Goal: Navigation & Orientation: Find specific page/section

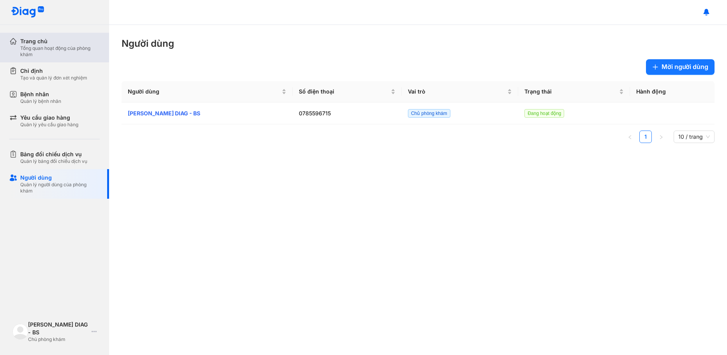
click at [62, 41] on div "Trang chủ" at bounding box center [60, 41] width 80 height 8
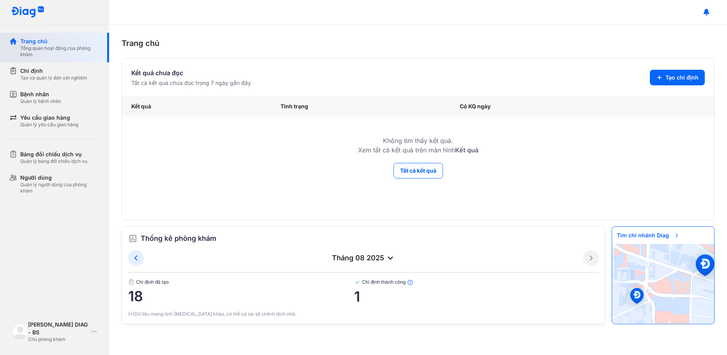
click at [42, 39] on div "Trang chủ" at bounding box center [60, 41] width 80 height 8
click at [41, 82] on div "Chỉ định Tạo và quản lý đơn xét nghiệm" at bounding box center [59, 73] width 100 height 23
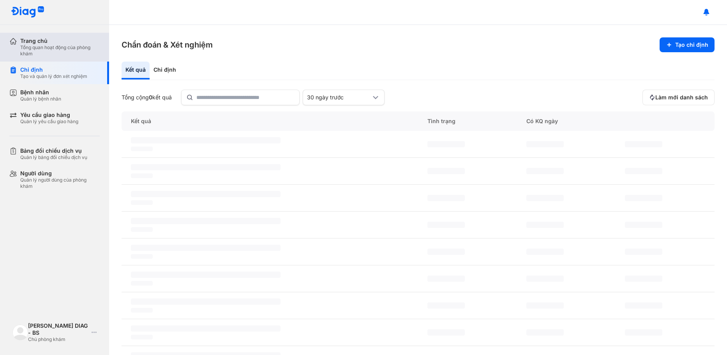
click at [64, 55] on div "Tổng quan hoạt động của phòng khám" at bounding box center [60, 50] width 80 height 12
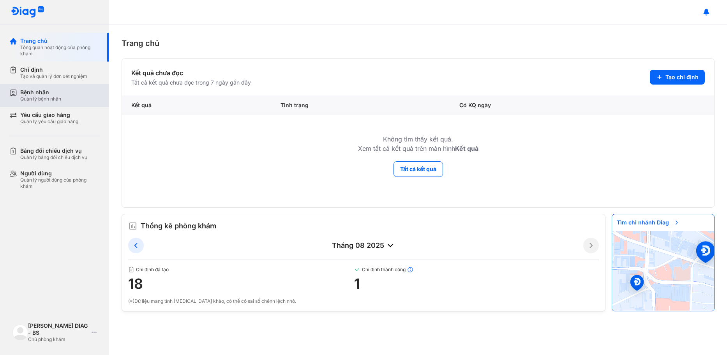
click at [49, 96] on div "Quản lý bệnh nhân" at bounding box center [40, 99] width 41 height 6
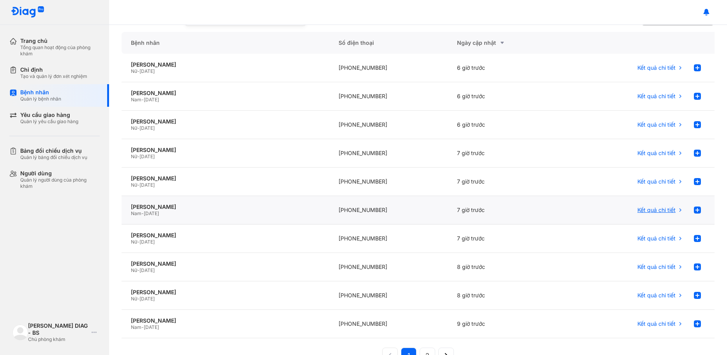
scroll to position [90, 0]
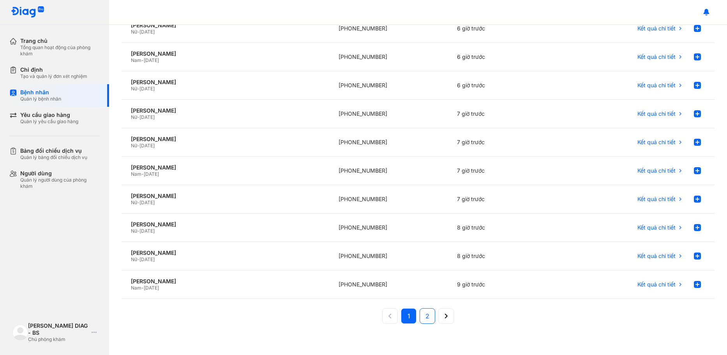
click at [439, 315] on button "2" at bounding box center [447, 316] width 16 height 16
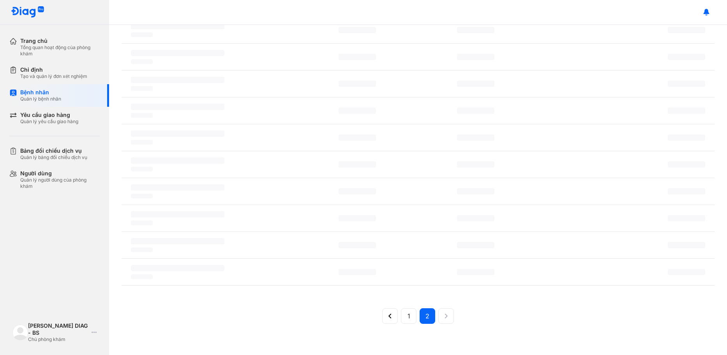
scroll to position [88, 0]
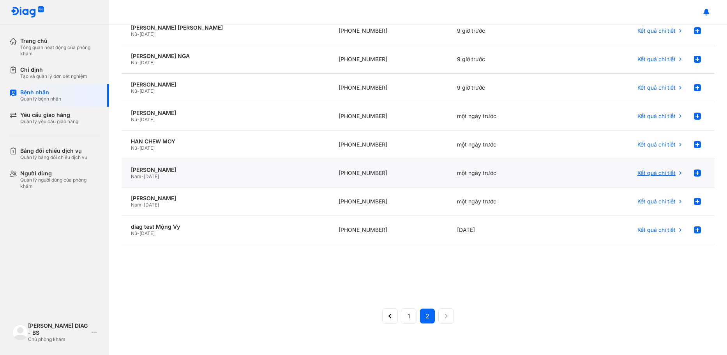
click at [660, 173] on span "Kết quả chi tiết" at bounding box center [657, 173] width 38 height 7
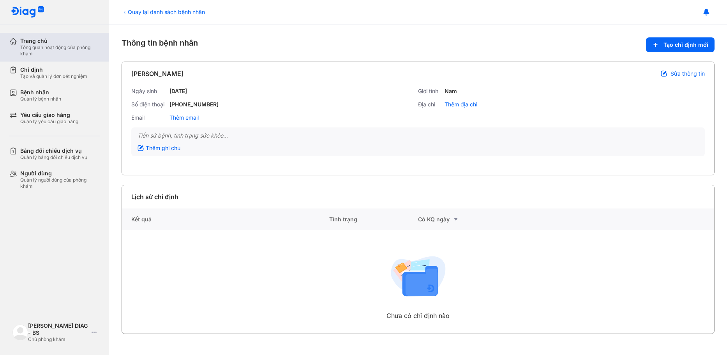
click at [38, 37] on div "Trang chủ" at bounding box center [60, 40] width 80 height 7
